Goal: Task Accomplishment & Management: Manage account settings

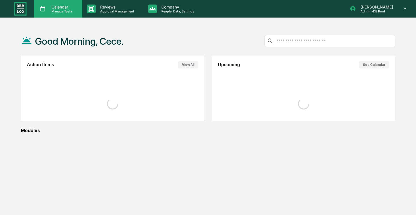
click at [72, 11] on p "Manage Tasks" at bounding box center [61, 11] width 29 height 4
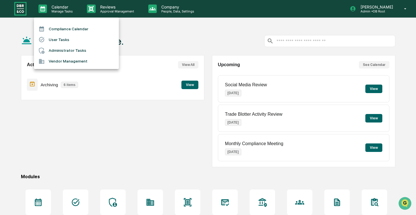
click at [73, 51] on li "Administrator Tasks" at bounding box center [76, 50] width 85 height 11
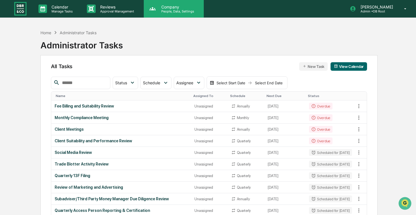
scroll to position [335, 0]
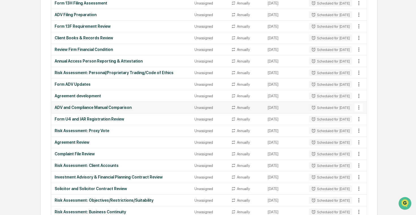
click at [358, 108] on icon at bounding box center [359, 107] width 6 height 6
click at [364, 137] on li "Delete Task" at bounding box center [377, 138] width 45 height 10
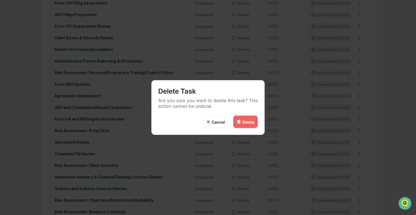
click at [250, 121] on div "Delete" at bounding box center [248, 121] width 12 height 5
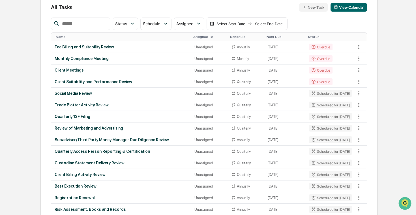
scroll to position [0, 0]
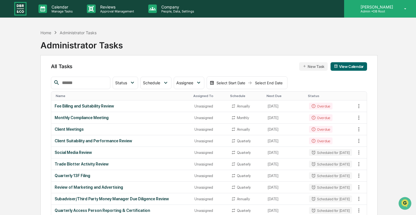
click at [383, 9] on p "[PERSON_NAME]" at bounding box center [376, 7] width 40 height 5
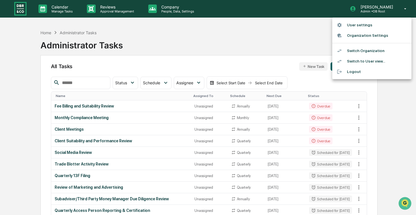
click at [373, 53] on li "Switch Organization" at bounding box center [371, 51] width 79 height 10
